Goal: Information Seeking & Learning: Learn about a topic

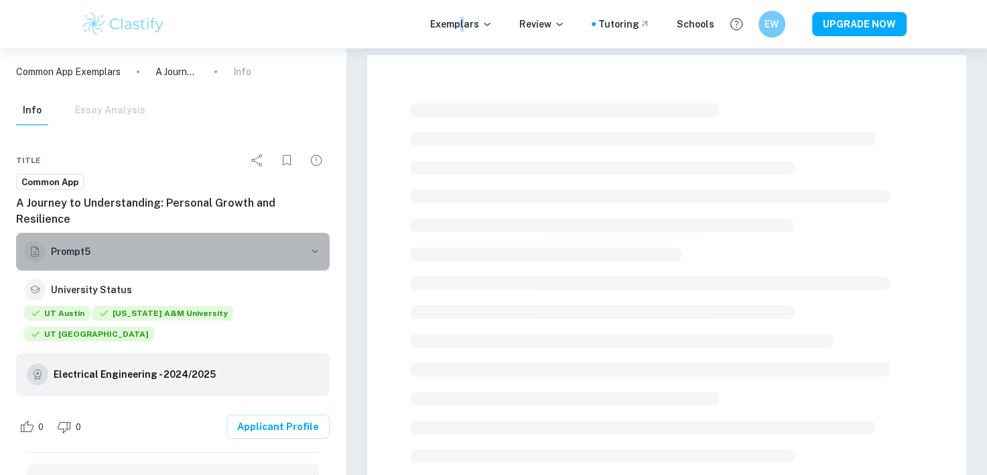
click at [71, 244] on h6 "Prompt 5" at bounding box center [177, 251] width 252 height 15
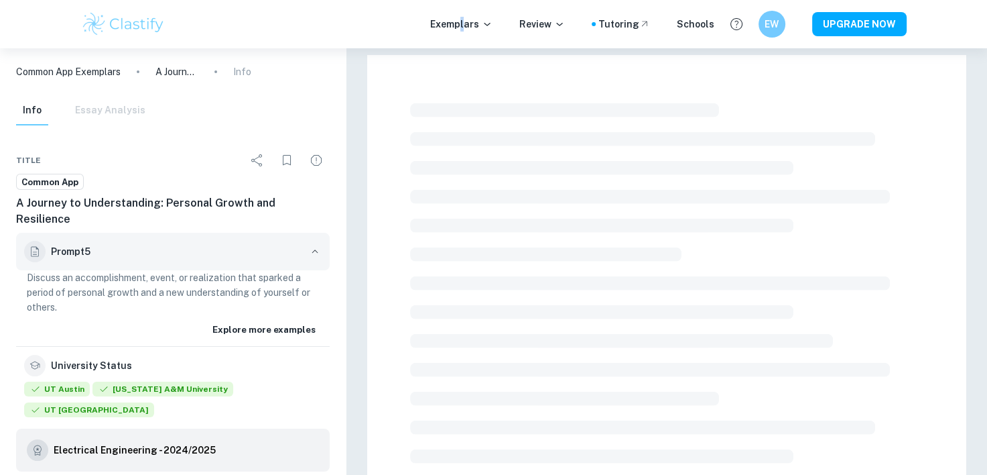
click at [71, 244] on h6 "Prompt 5" at bounding box center [177, 251] width 252 height 15
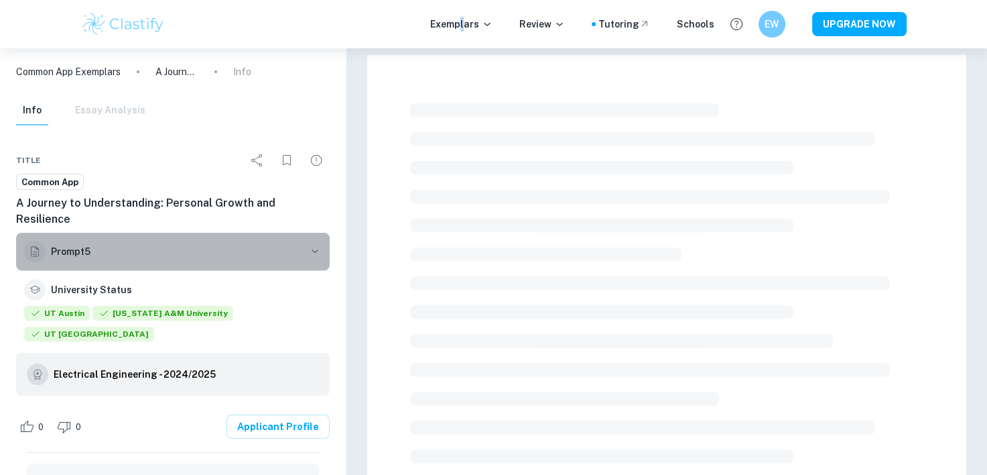
click at [71, 244] on h6 "Prompt 5" at bounding box center [177, 251] width 252 height 15
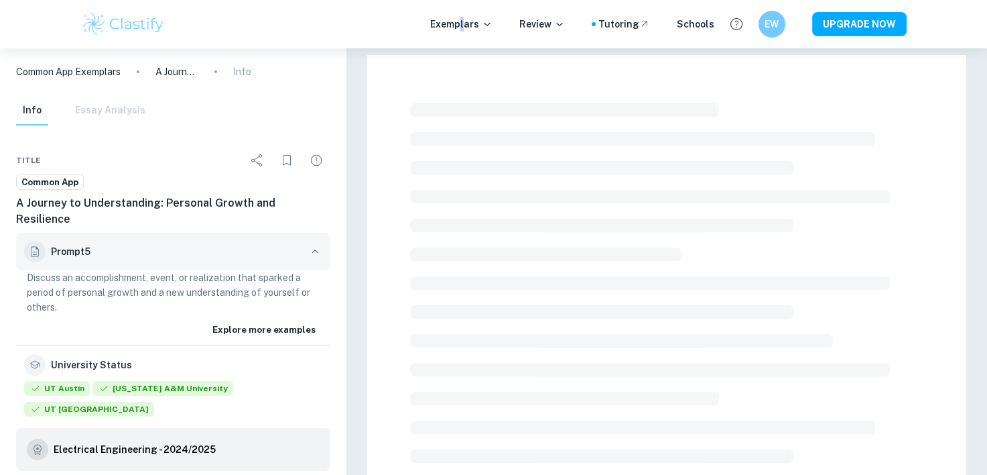
click at [71, 244] on h6 "Prompt 5" at bounding box center [177, 251] width 252 height 15
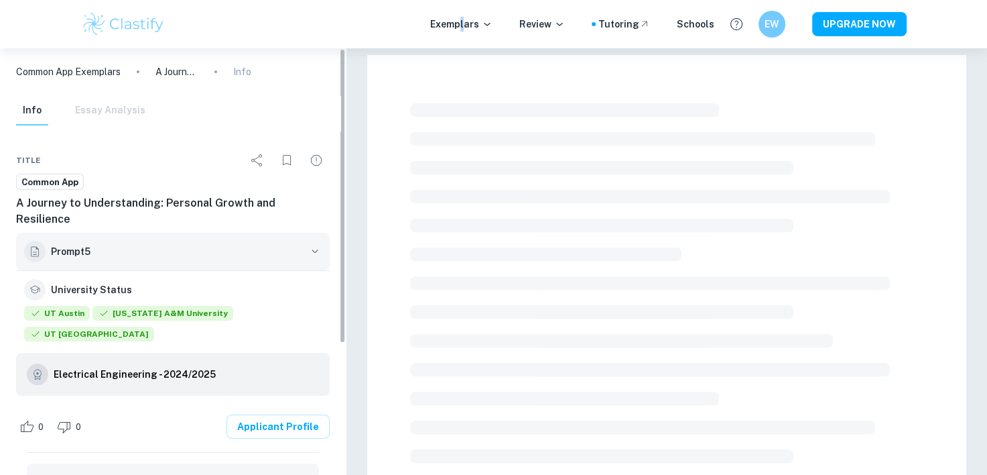
click at [71, 244] on h6 "Prompt 5" at bounding box center [177, 251] width 252 height 15
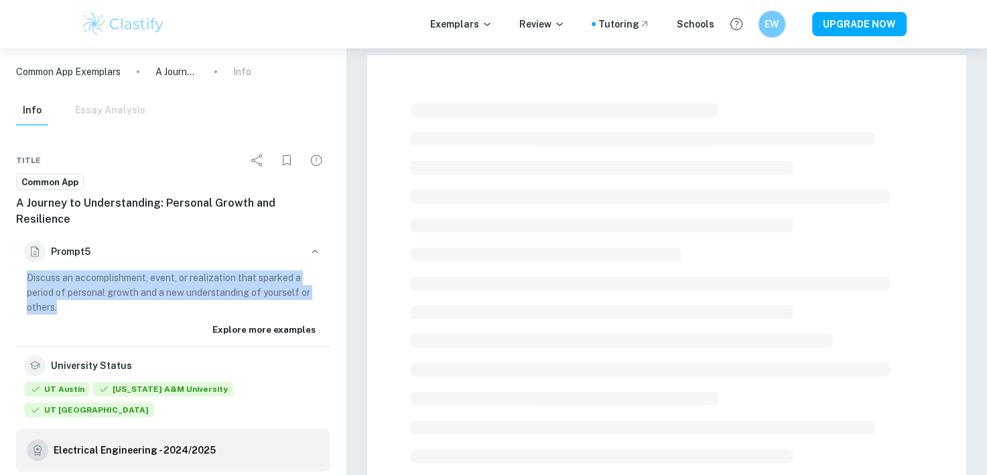
drag, startPoint x: 44, startPoint y: 283, endPoint x: 11, endPoint y: 262, distance: 39.4
click at [11, 262] on div "Title Common App A Journey to Understanding: Personal Growth and Resilience Pro…" at bounding box center [173, 452] width 346 height 642
copy p "Discuss an accomplishment, event, or realization that sparked a period of perso…"
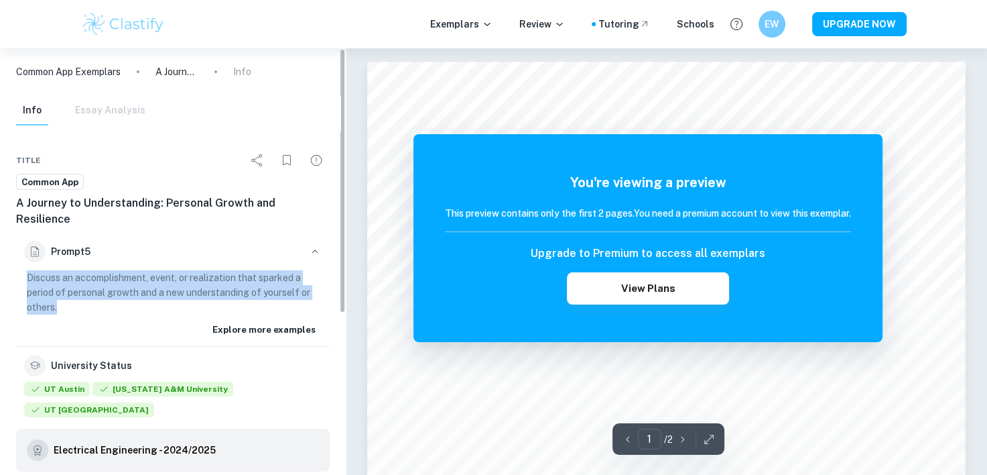
click at [239, 295] on p "Discuss an accomplishment, event, or realization that sparked a period of perso…" at bounding box center [173, 292] width 292 height 44
click at [225, 284] on p "Discuss an accomplishment, event, or realization that sparked a period of perso…" at bounding box center [173, 292] width 292 height 44
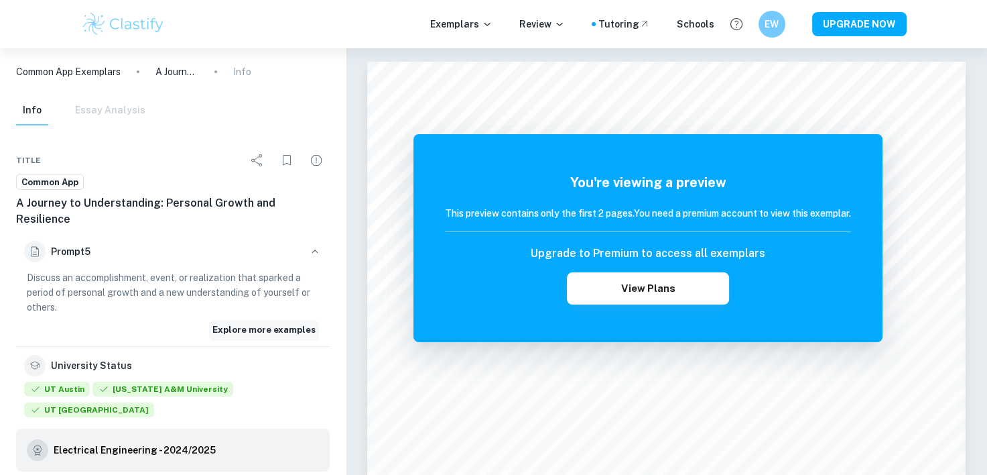
click at [239, 320] on button "Explore more examples" at bounding box center [264, 330] width 110 height 20
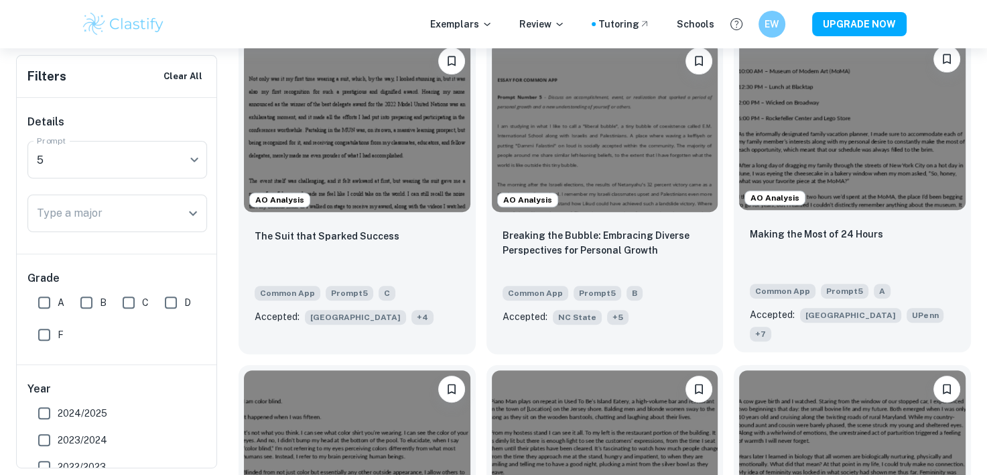
scroll to position [402, 0]
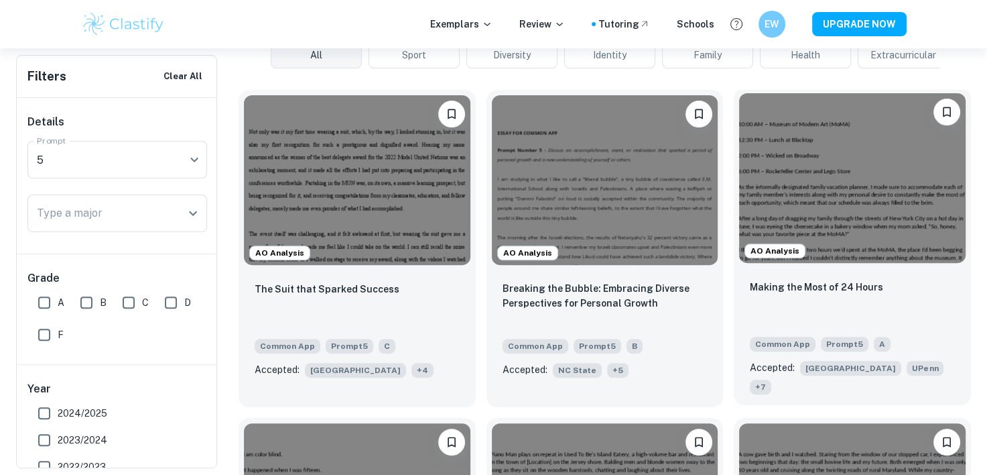
click at [848, 193] on img at bounding box center [852, 178] width 227 height 170
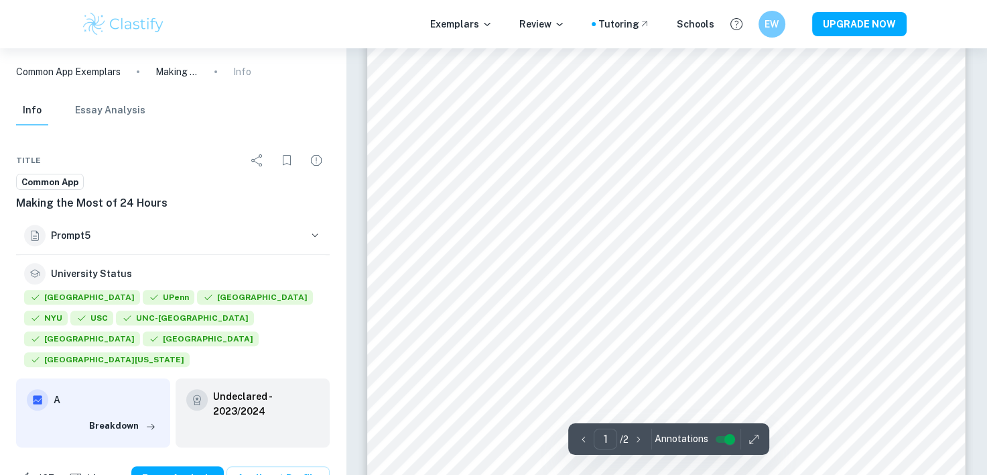
scroll to position [536, 0]
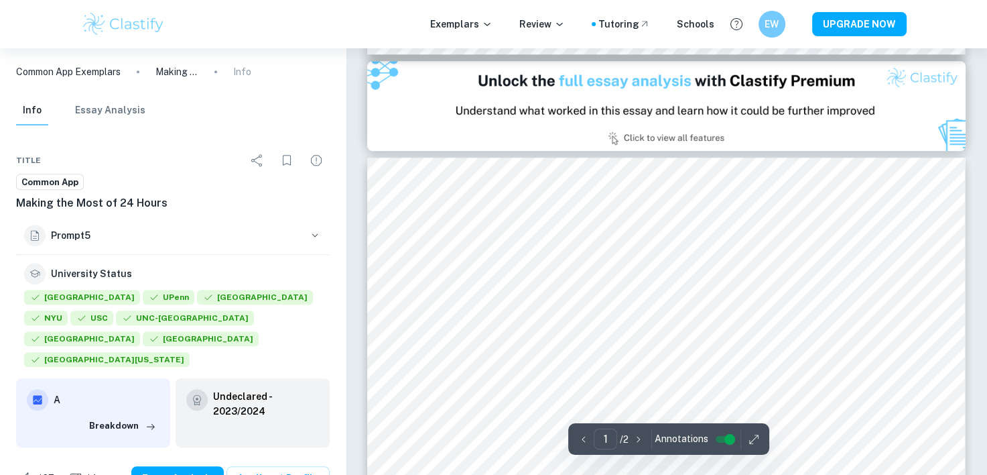
type input "2"
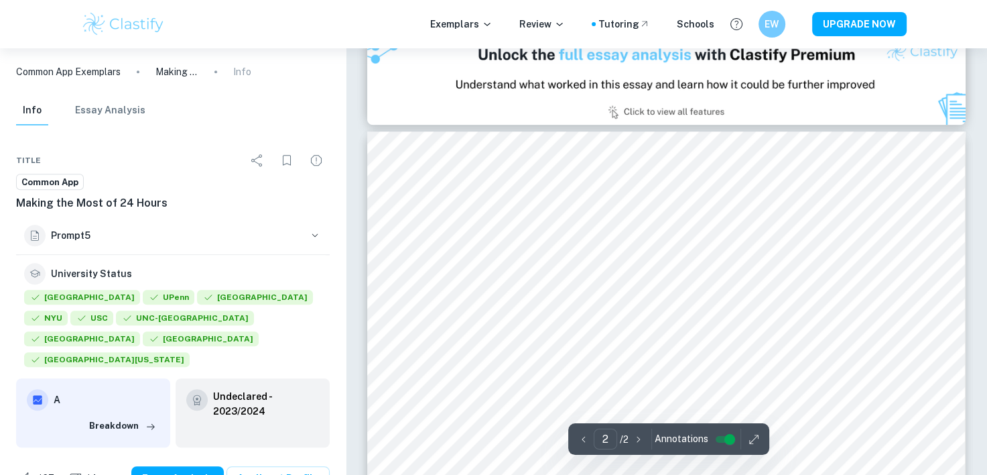
scroll to position [1005, 0]
